Goal: Transaction & Acquisition: Obtain resource

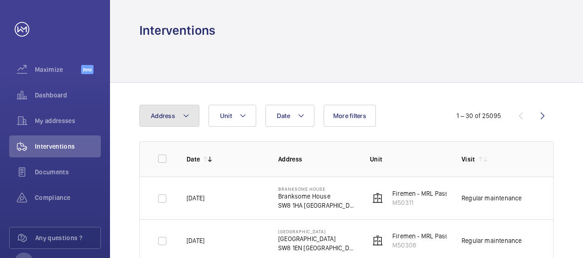
click at [183, 115] on mat-icon at bounding box center [185, 115] width 7 height 11
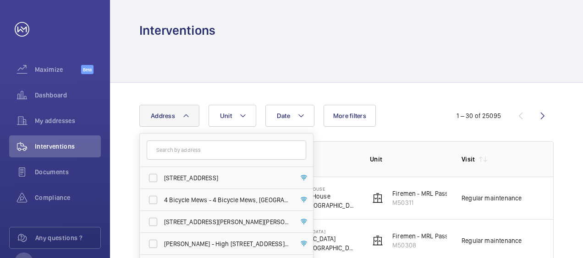
click at [204, 150] on input "text" at bounding box center [226, 150] width 159 height 19
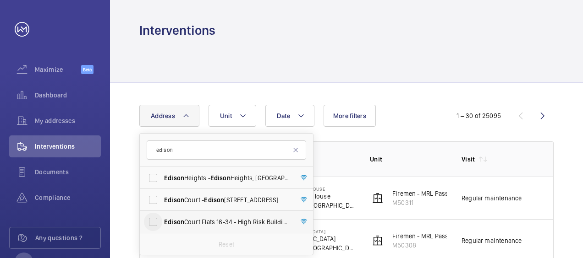
type input "edison"
click at [158, 221] on input "[GEOGRAPHIC_DATA] [STREET_ADDRESS]" at bounding box center [153, 222] width 18 height 18
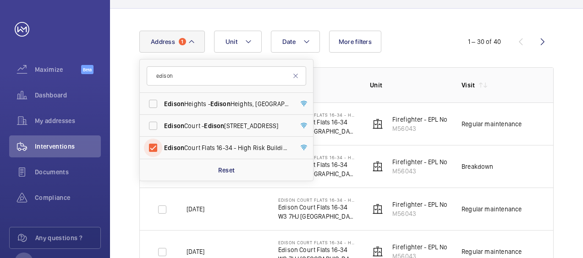
scroll to position [76, 0]
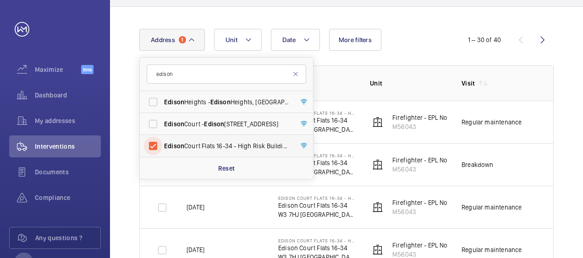
click at [155, 144] on input "[GEOGRAPHIC_DATA] [STREET_ADDRESS]" at bounding box center [153, 146] width 18 height 18
checkbox input "false"
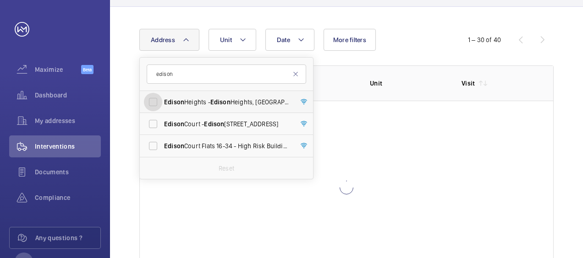
click at [154, 104] on input "[GEOGRAPHIC_DATA] - [GEOGRAPHIC_DATA], [GEOGRAPHIC_DATA]" at bounding box center [153, 102] width 18 height 18
checkbox input "true"
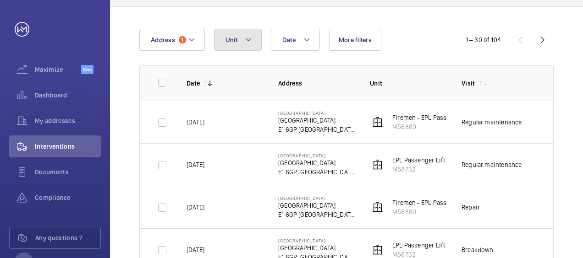
click at [254, 37] on button "Unit" at bounding box center [238, 40] width 48 height 22
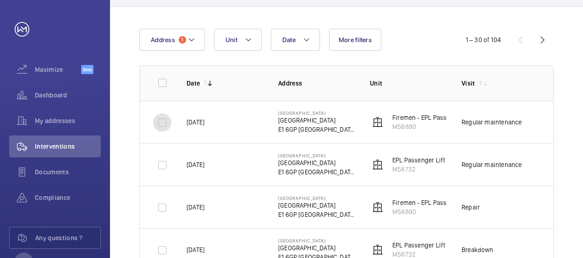
click at [164, 125] on input "checkbox" at bounding box center [162, 123] width 18 height 18
checkbox input "true"
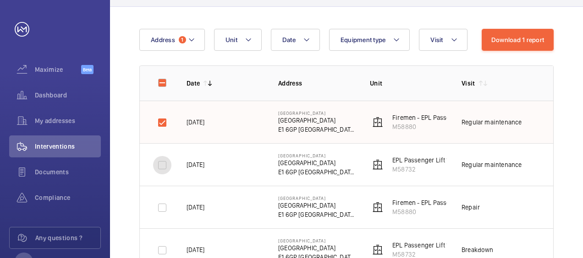
click at [161, 163] on input "checkbox" at bounding box center [162, 165] width 18 height 18
checkbox input "true"
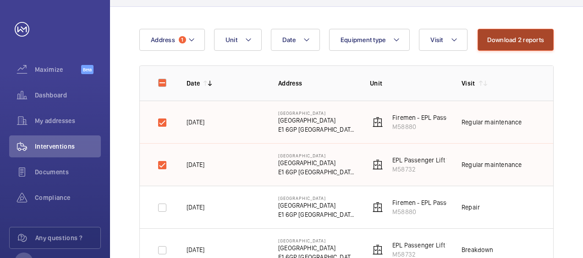
click at [518, 39] on button "Download 2 reports" at bounding box center [516, 40] width 77 height 22
click at [516, 38] on button "Download 2 reports" at bounding box center [516, 40] width 77 height 22
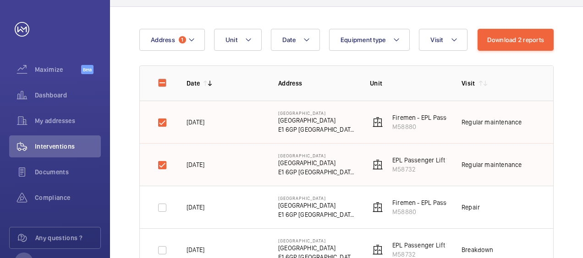
click at [540, 154] on td "---" at bounding box center [562, 164] width 46 height 43
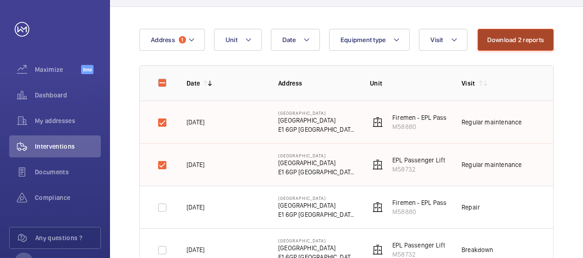
click at [508, 40] on button "Download 2 reports" at bounding box center [516, 40] width 77 height 22
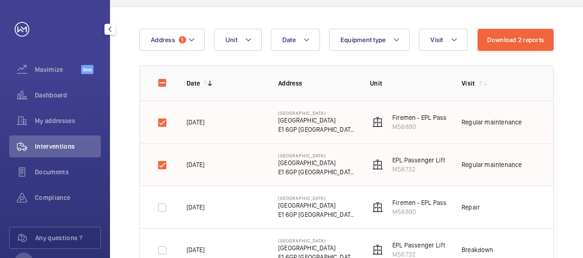
click at [68, 147] on span "Interventions" at bounding box center [68, 146] width 66 height 9
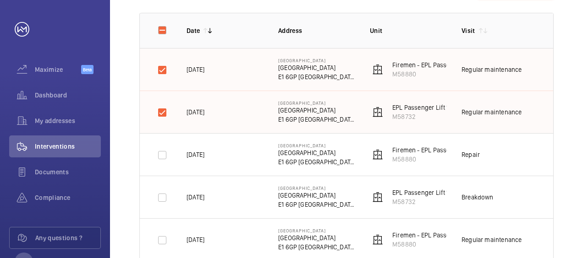
scroll to position [129, 0]
click at [243, 88] on td "[DATE]" at bounding box center [218, 69] width 92 height 43
click at [169, 70] on input "checkbox" at bounding box center [162, 69] width 18 height 18
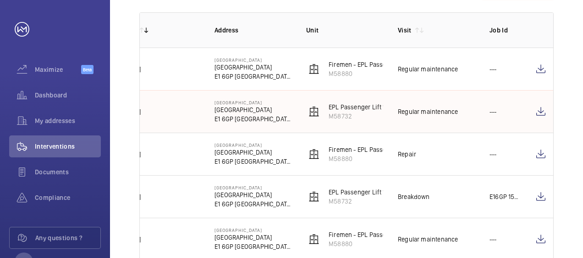
scroll to position [0, 0]
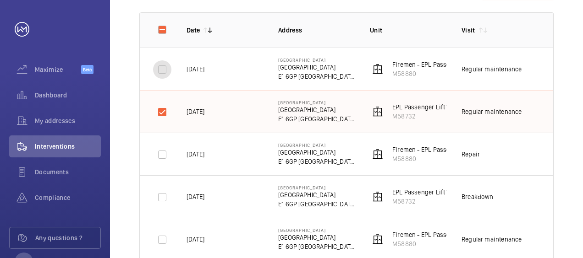
click at [166, 69] on input "checkbox" at bounding box center [162, 69] width 18 height 18
checkbox input "true"
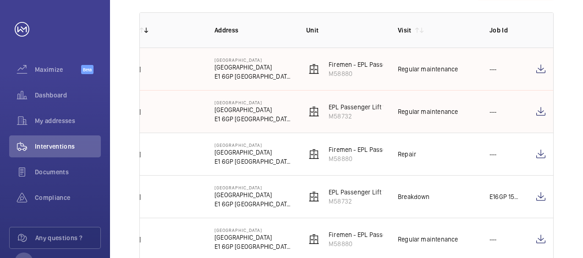
click at [547, 71] on td at bounding box center [537, 69] width 33 height 43
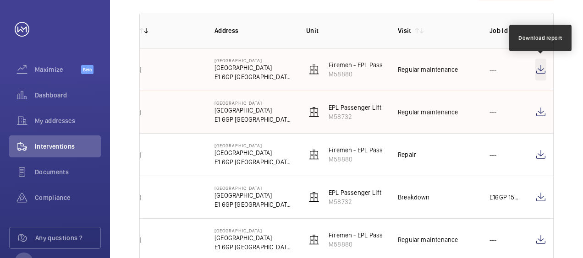
click at [541, 68] on wm-front-icon-button at bounding box center [540, 70] width 11 height 22
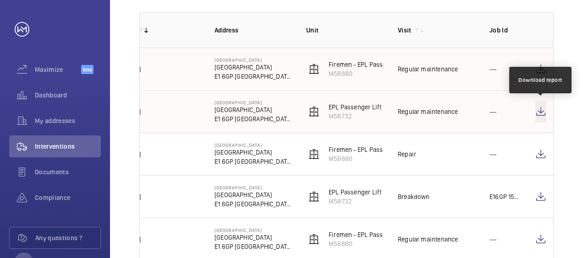
click at [537, 114] on wm-front-icon-button at bounding box center [540, 112] width 11 height 22
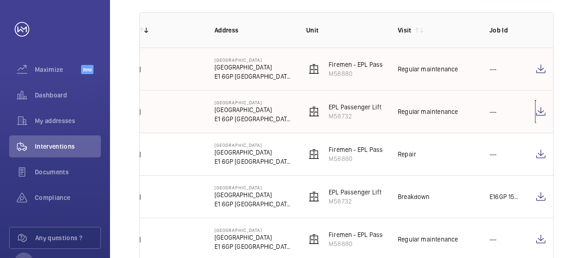
scroll to position [183, 0]
